Goal: Information Seeking & Learning: Learn about a topic

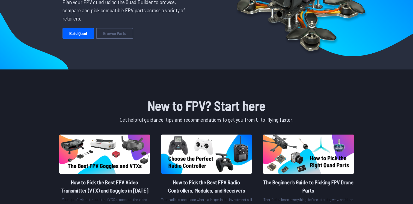
scroll to position [75, 0]
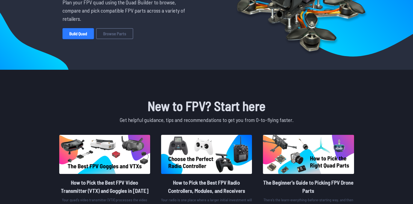
click at [84, 38] on link "Build Quad" at bounding box center [78, 33] width 31 height 11
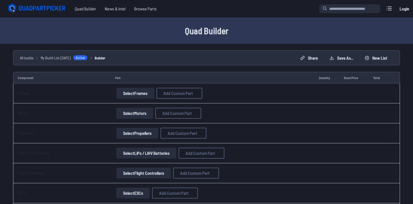
click at [133, 114] on button "Select Motors" at bounding box center [134, 113] width 37 height 11
click at [137, 114] on button "Select Motors" at bounding box center [134, 113] width 37 height 11
click at [163, 115] on span "Add Custom Part" at bounding box center [178, 113] width 30 height 4
select select "**********"
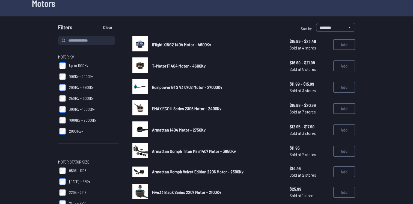
scroll to position [35, 0]
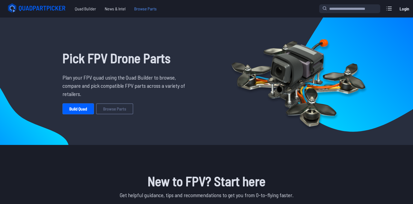
click at [156, 10] on span "Browse Parts" at bounding box center [145, 8] width 31 height 11
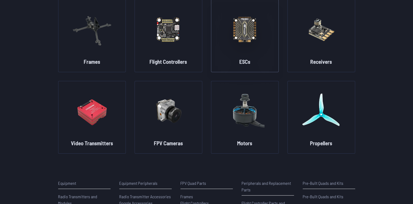
scroll to position [51, 0]
click at [241, 121] on img at bounding box center [244, 110] width 39 height 48
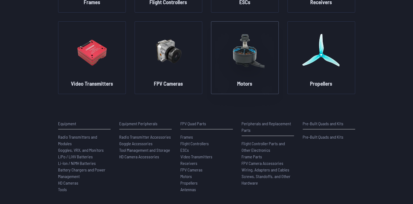
scroll to position [111, 0]
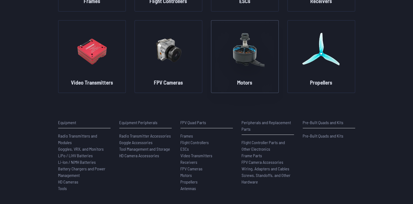
click at [242, 74] on figure at bounding box center [245, 49] width 61 height 58
click at [248, 51] on img at bounding box center [244, 50] width 39 height 48
click at [237, 75] on figure at bounding box center [245, 49] width 61 height 58
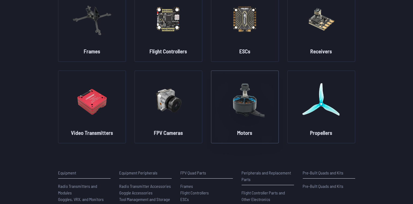
scroll to position [46, 0]
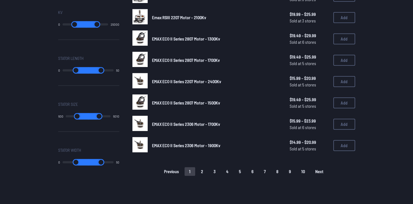
scroll to position [337, 0]
click at [168, 144] on span "EMAX ECO II Series 2306 Motor - 1900Kv" at bounding box center [186, 144] width 68 height 5
click at [192, 143] on span "EMAX ECO II Series 2306 Motor - 1900Kv" at bounding box center [186, 144] width 68 height 5
click at [142, 143] on img at bounding box center [140, 144] width 15 height 15
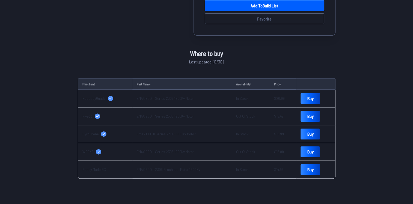
scroll to position [178, 0]
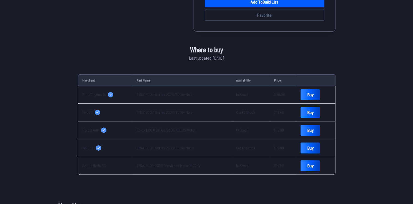
click at [309, 149] on link "Buy" at bounding box center [310, 147] width 19 height 11
click at [310, 162] on link "Buy" at bounding box center [310, 165] width 19 height 11
click at [301, 131] on link "Buy" at bounding box center [310, 130] width 19 height 11
click at [308, 94] on link "Buy" at bounding box center [310, 94] width 19 height 11
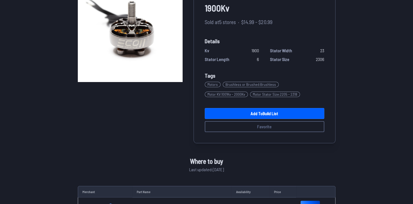
scroll to position [0, 0]
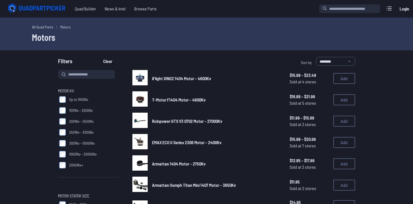
scroll to position [337, 0]
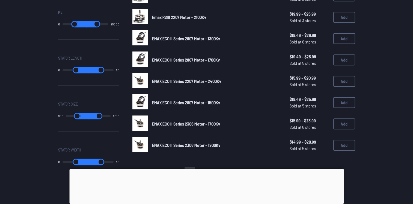
click at [209, 169] on div at bounding box center [206, 169] width 275 height 0
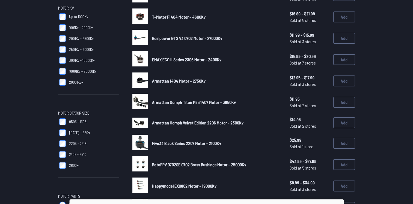
scroll to position [0, 0]
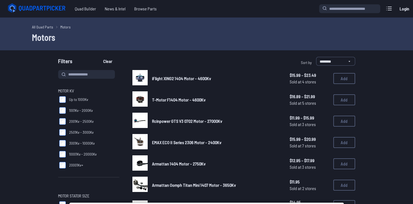
click at [52, 4] on icon at bounding box center [37, 8] width 61 height 11
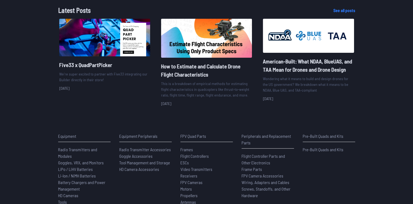
scroll to position [673, 0]
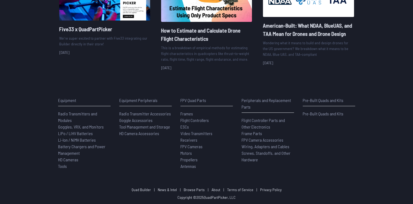
click at [218, 189] on link "About" at bounding box center [216, 189] width 9 height 5
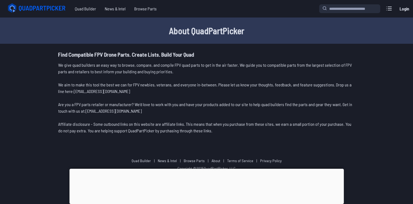
scroll to position [13, 0]
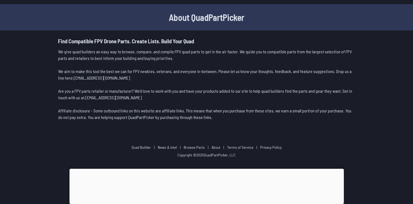
click at [174, 147] on link "News & Intel" at bounding box center [167, 147] width 19 height 5
